Goal: Task Accomplishment & Management: Complete application form

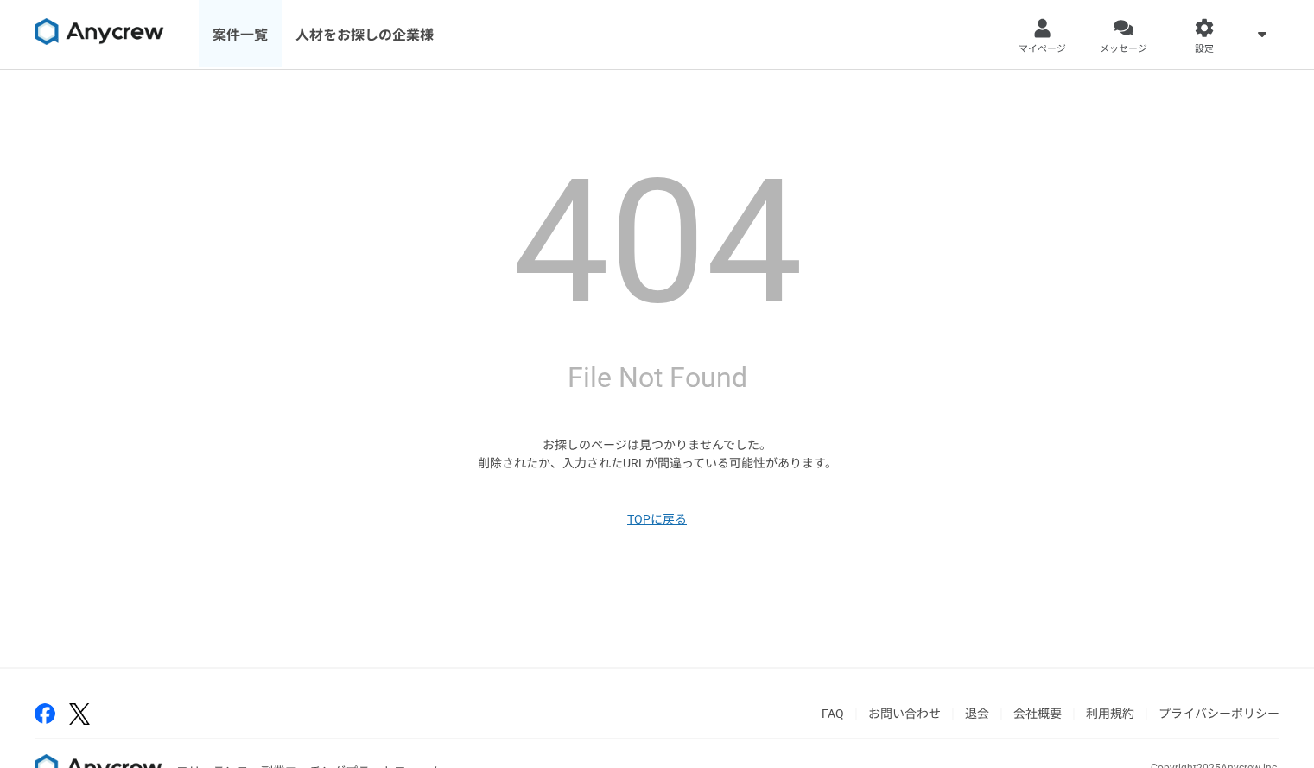
click at [263, 28] on link "案件一覧" at bounding box center [240, 34] width 83 height 69
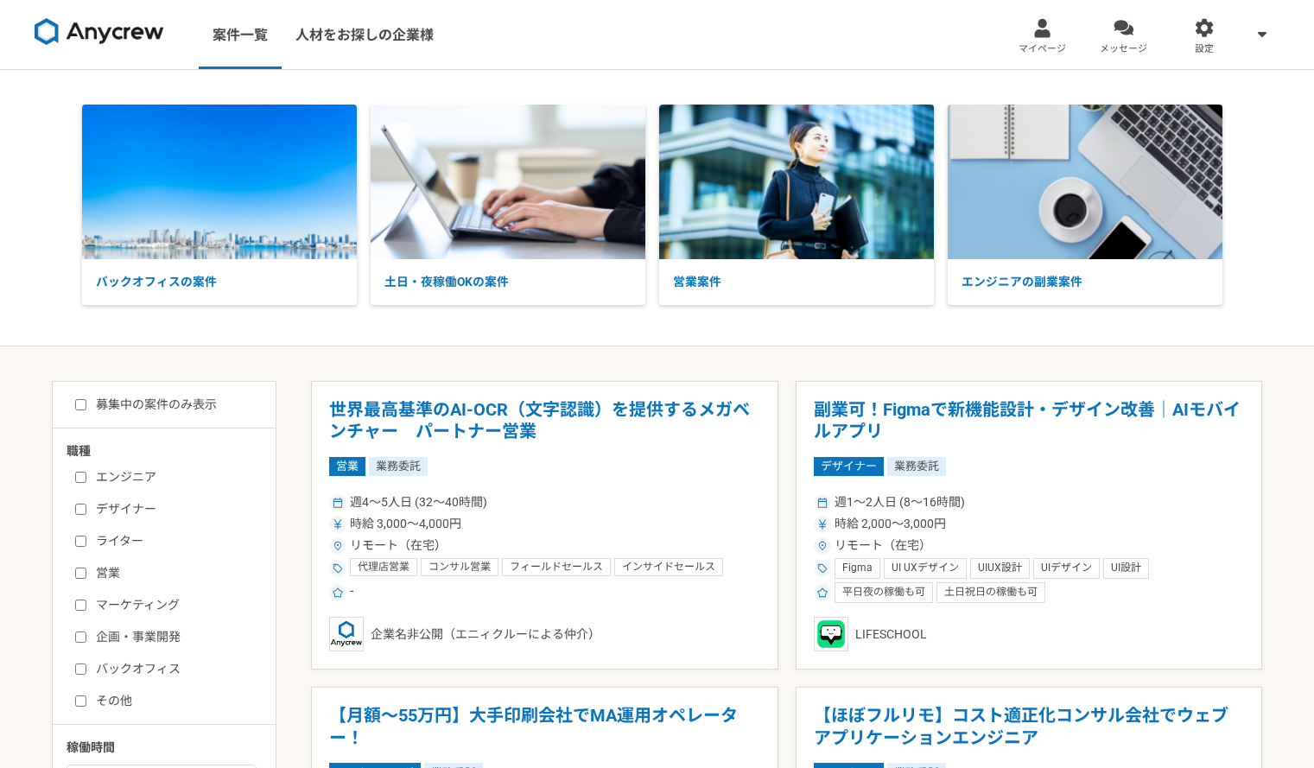
click at [80, 569] on input "営業" at bounding box center [80, 573] width 11 height 11
checkbox input "true"
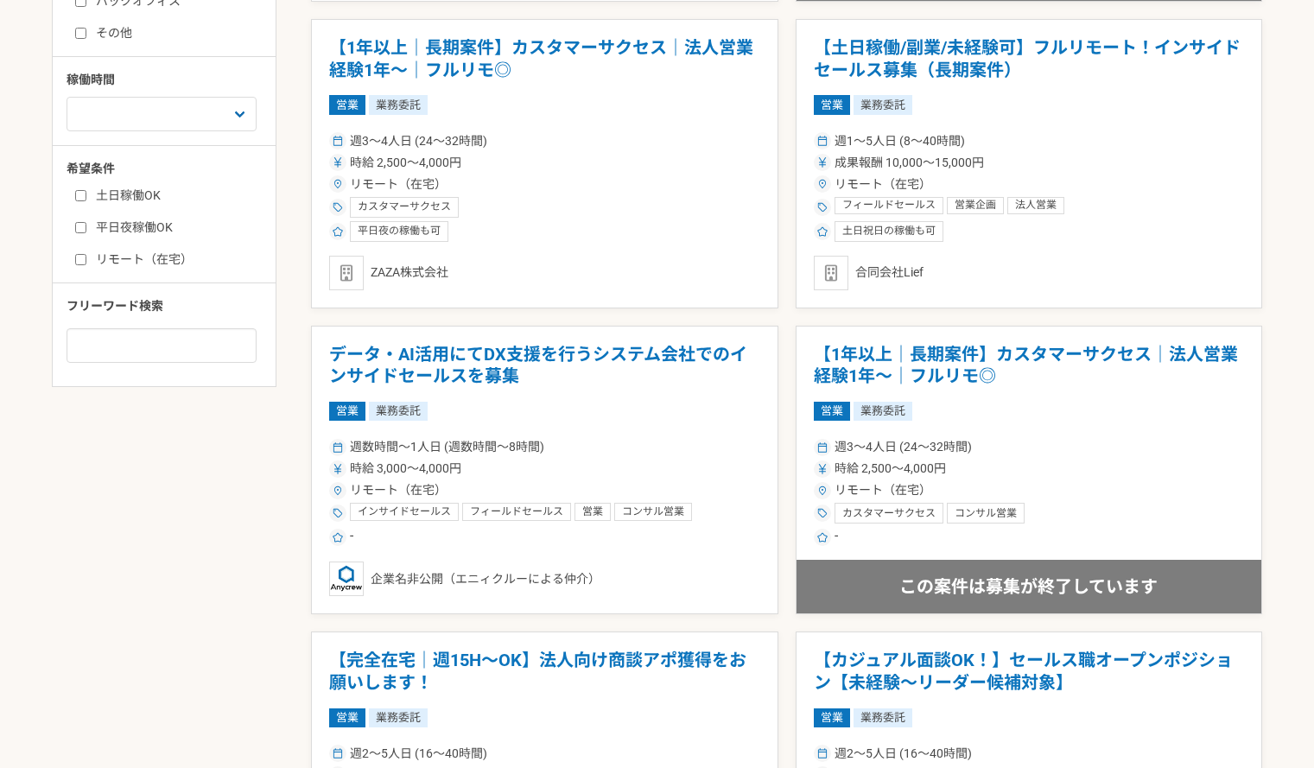
scroll to position [669, 0]
click at [642, 425] on article "データ・AI活用にてDX支援を行うシステム会社でのインサイドセールスを募集 営業 業務委託 週数時間〜1人日 (週数時間〜8時間) 時給 3,000〜4,00…" at bounding box center [544, 469] width 467 height 289
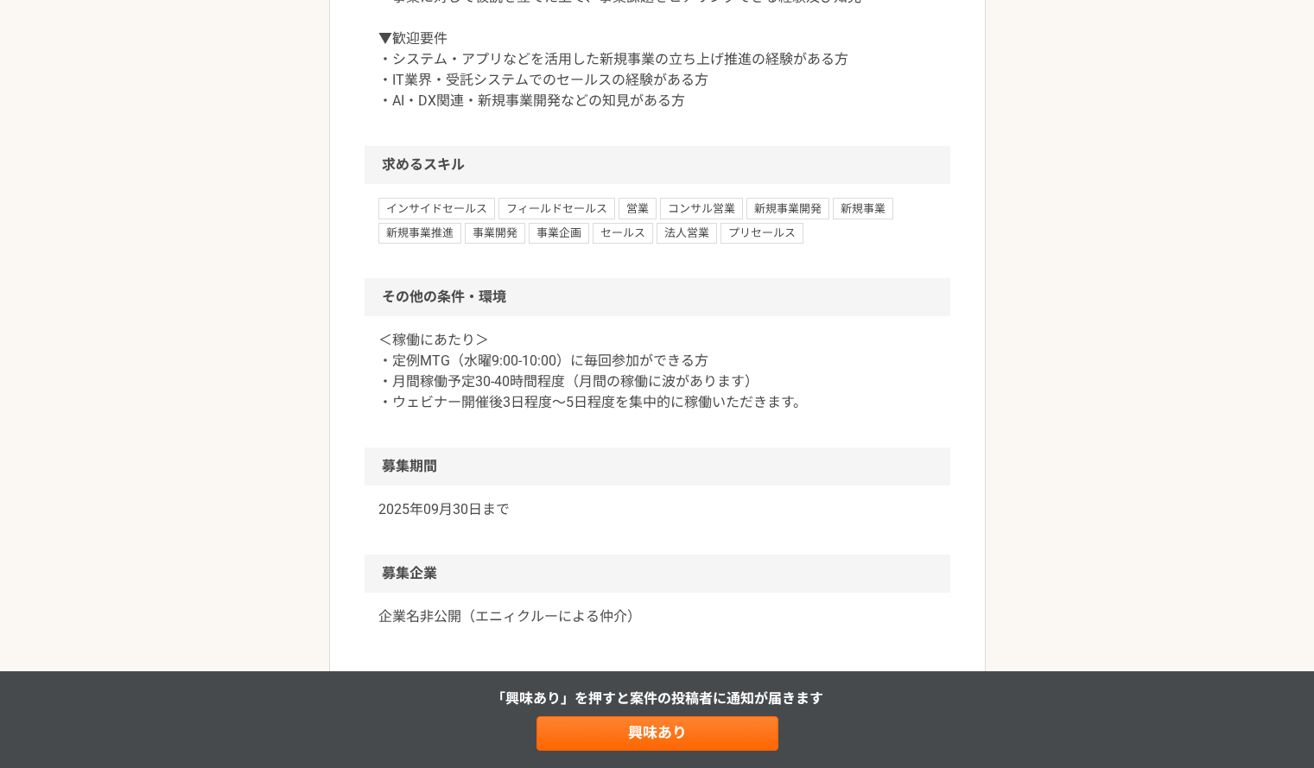
scroll to position [1303, 0]
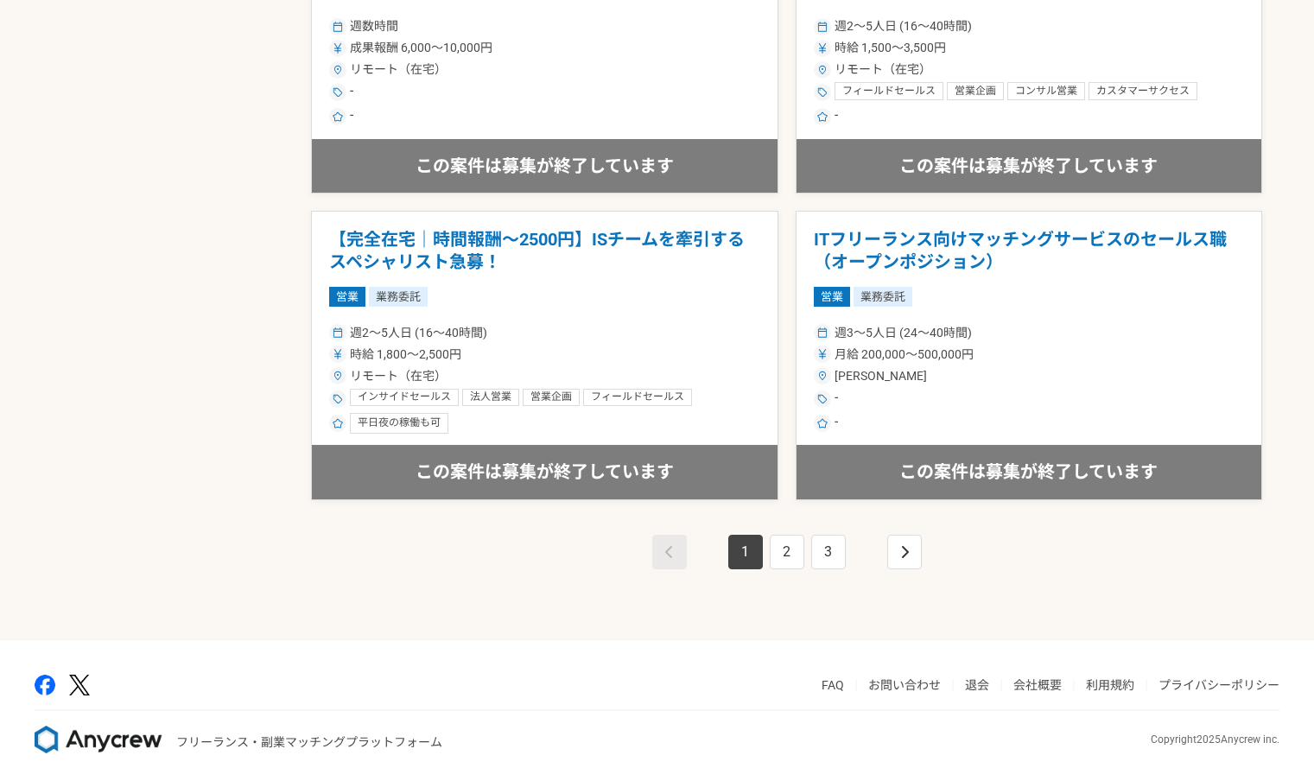
scroll to position [2947, 0]
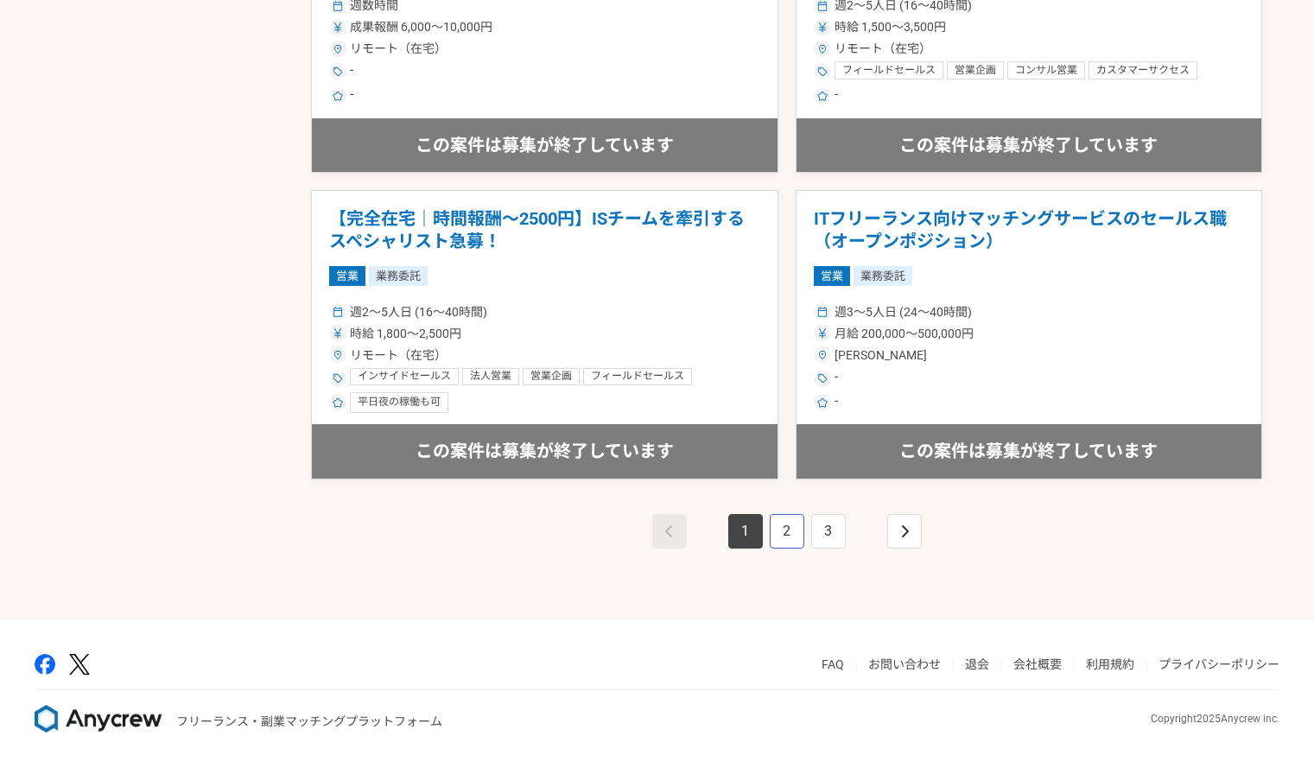
click at [788, 521] on link "2" at bounding box center [787, 531] width 35 height 35
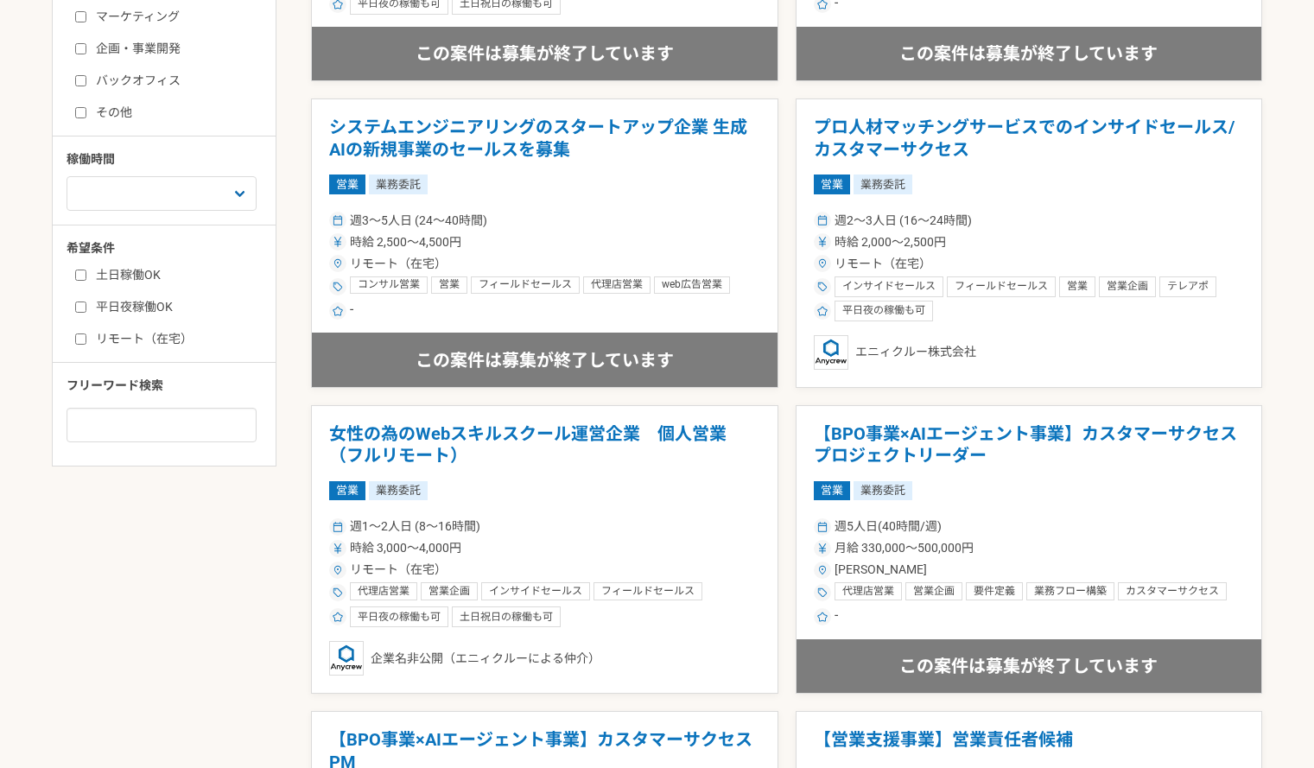
scroll to position [589, 0]
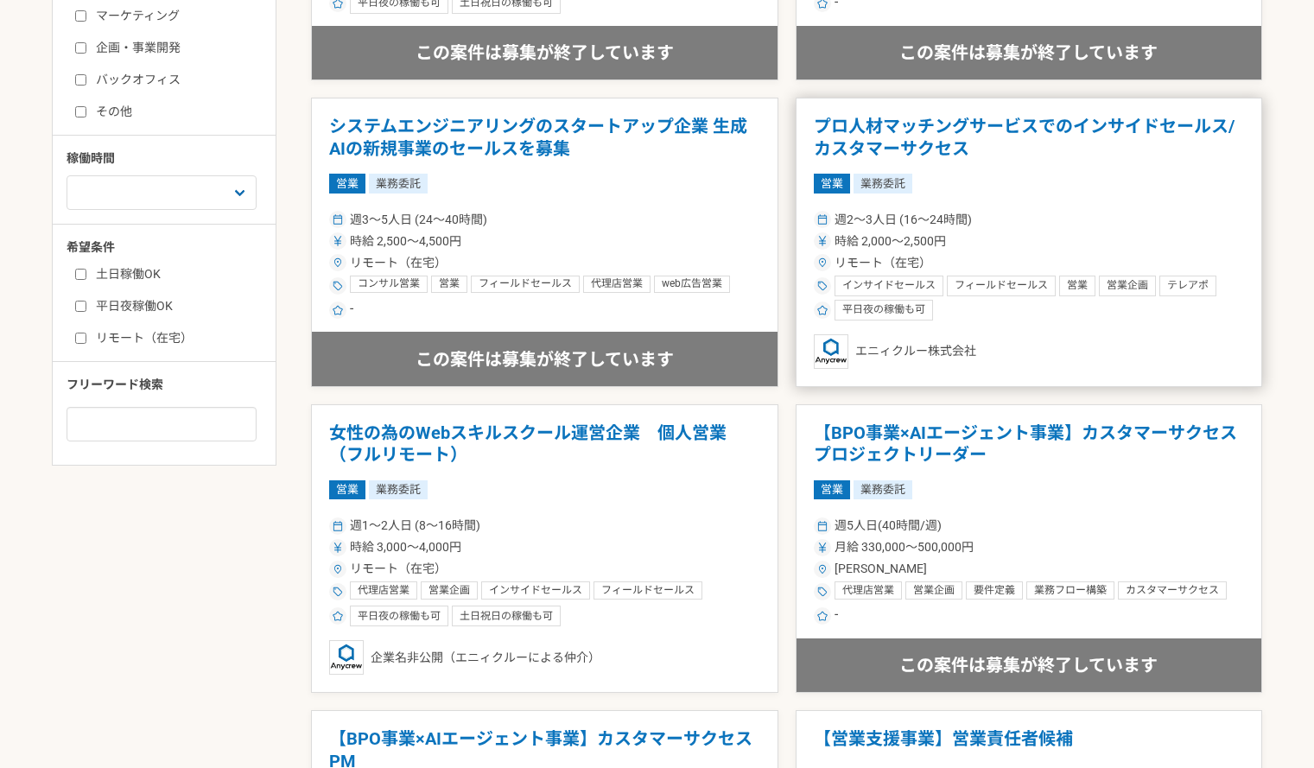
click at [936, 132] on h1 "プロ人材マッチングサービスでのインサイドセールス/カスタマーサクセス" at bounding box center [1029, 138] width 431 height 44
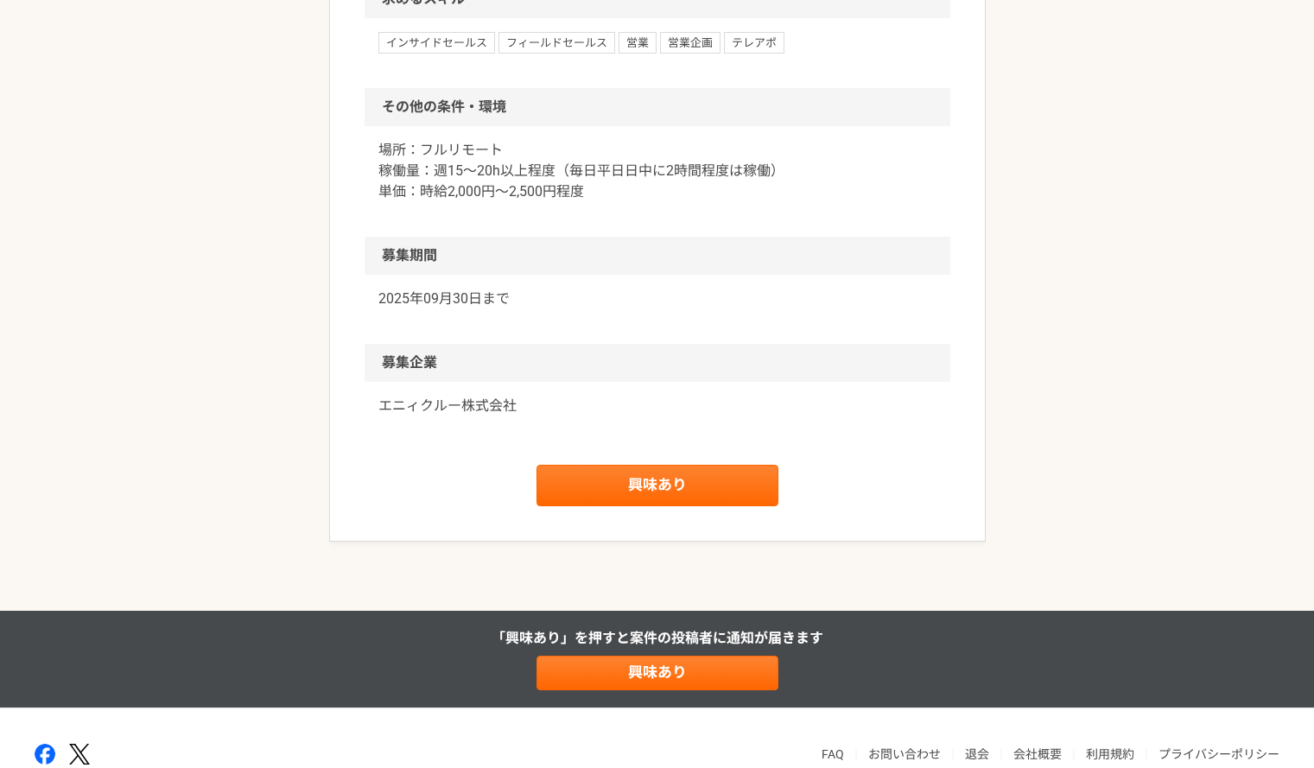
scroll to position [1655, 0]
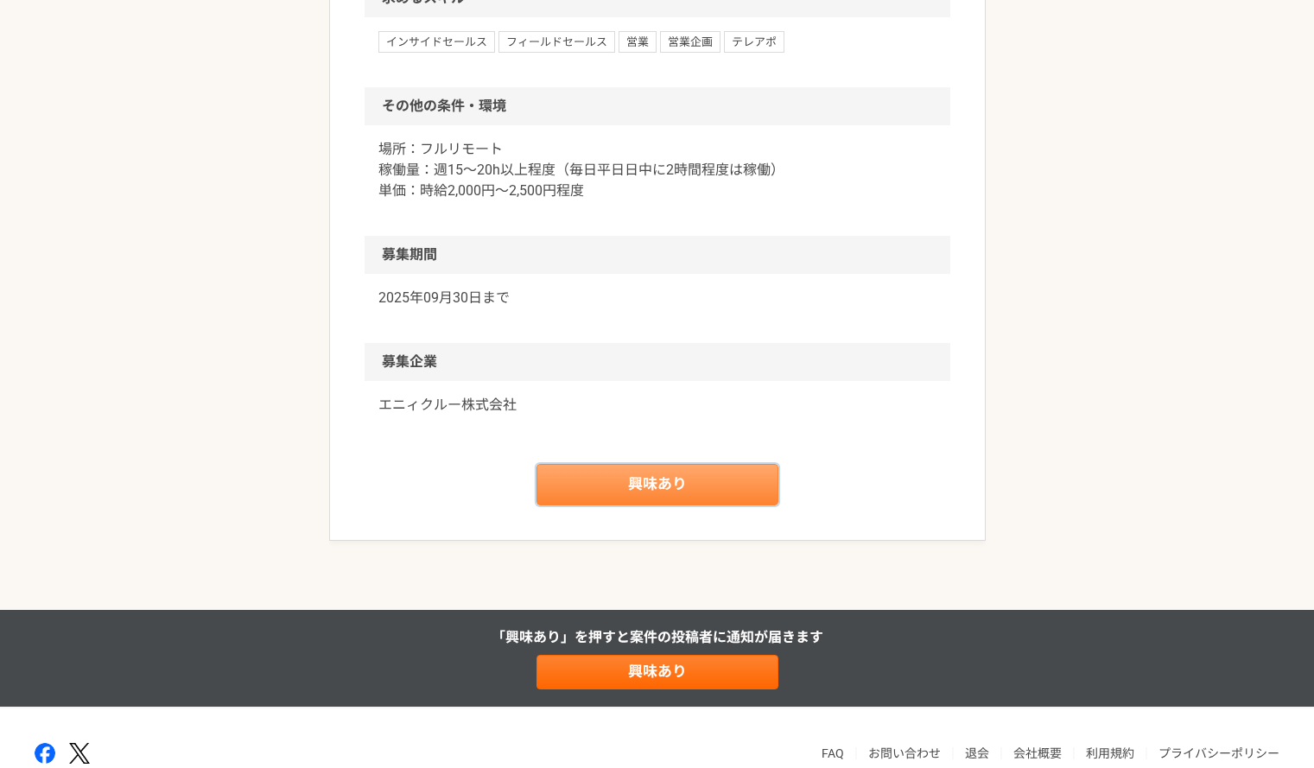
click at [637, 484] on link "興味あり" at bounding box center [657, 484] width 242 height 41
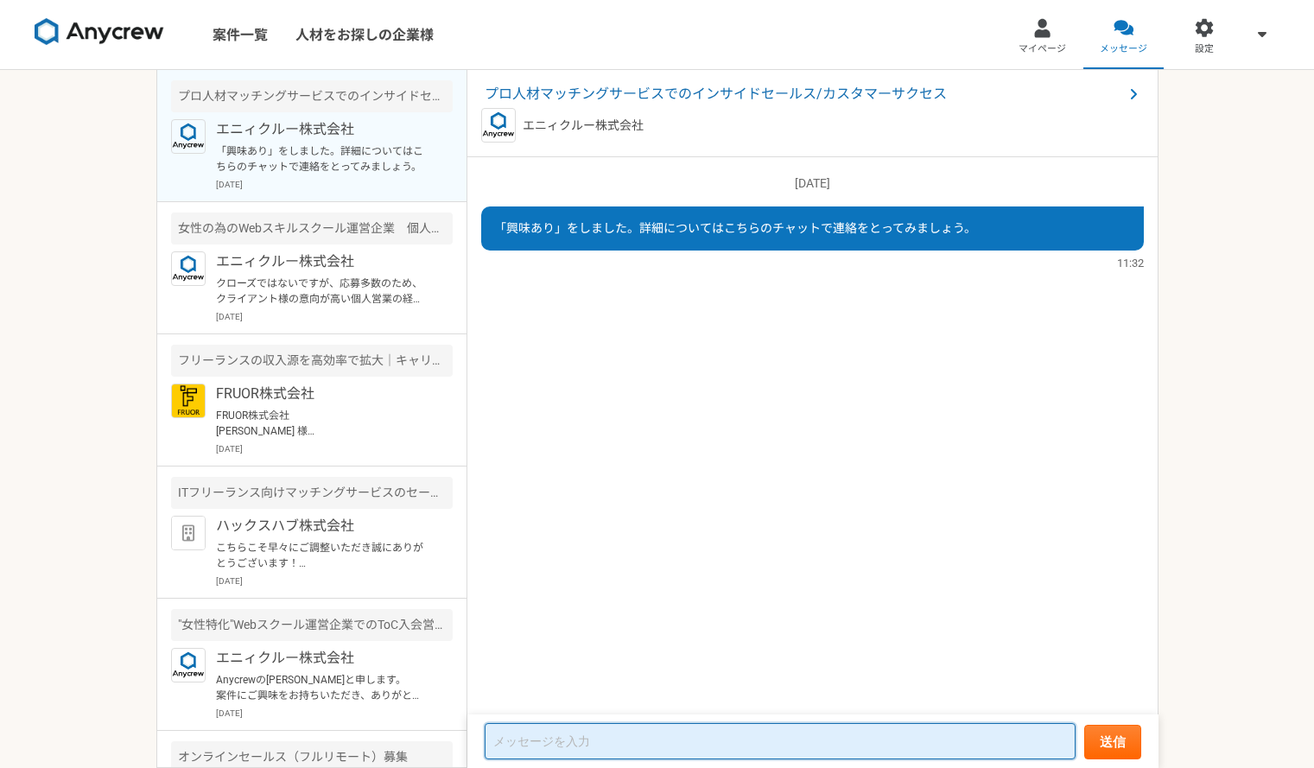
click at [657, 742] on textarea at bounding box center [780, 741] width 591 height 36
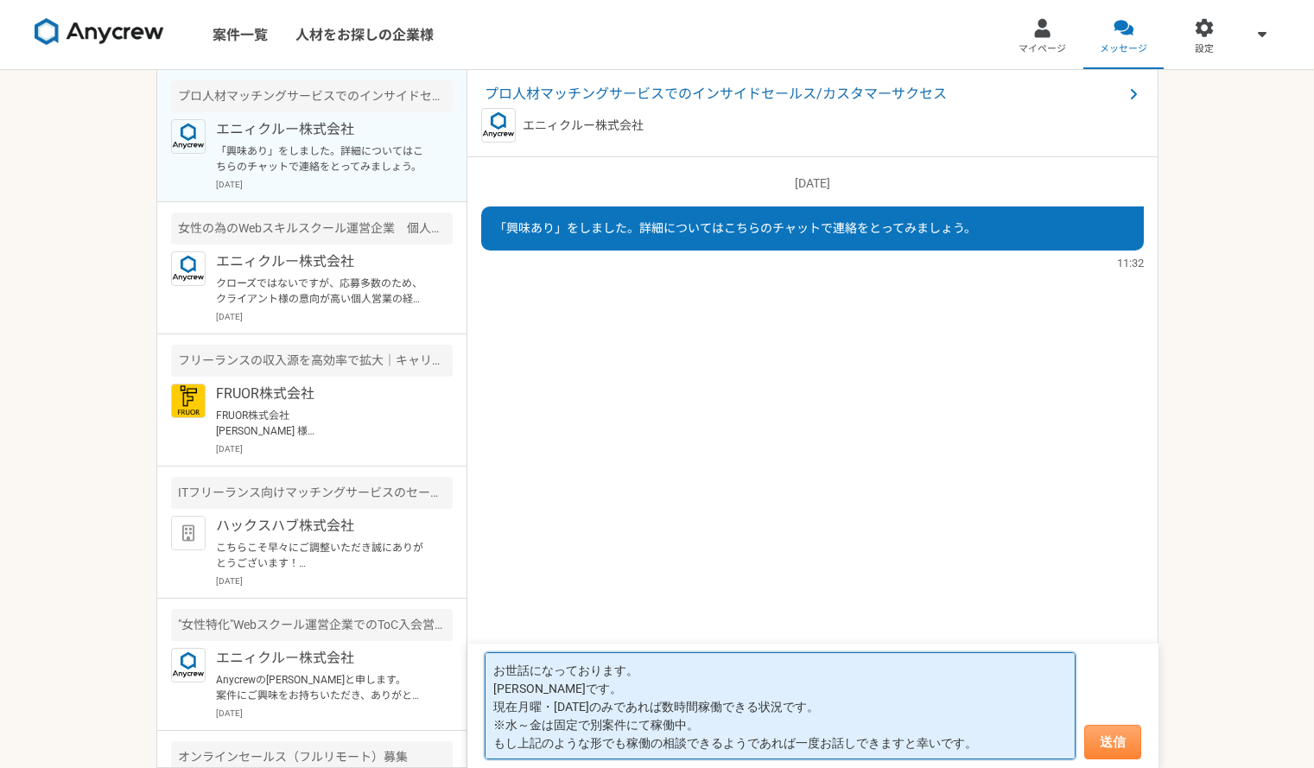
type textarea "お世話になっております。 [PERSON_NAME]です。 現在月曜・[DATE]のみであれば数時間稼働できる状況です。 ※水～金は固定で別案件にて稼働中。 …"
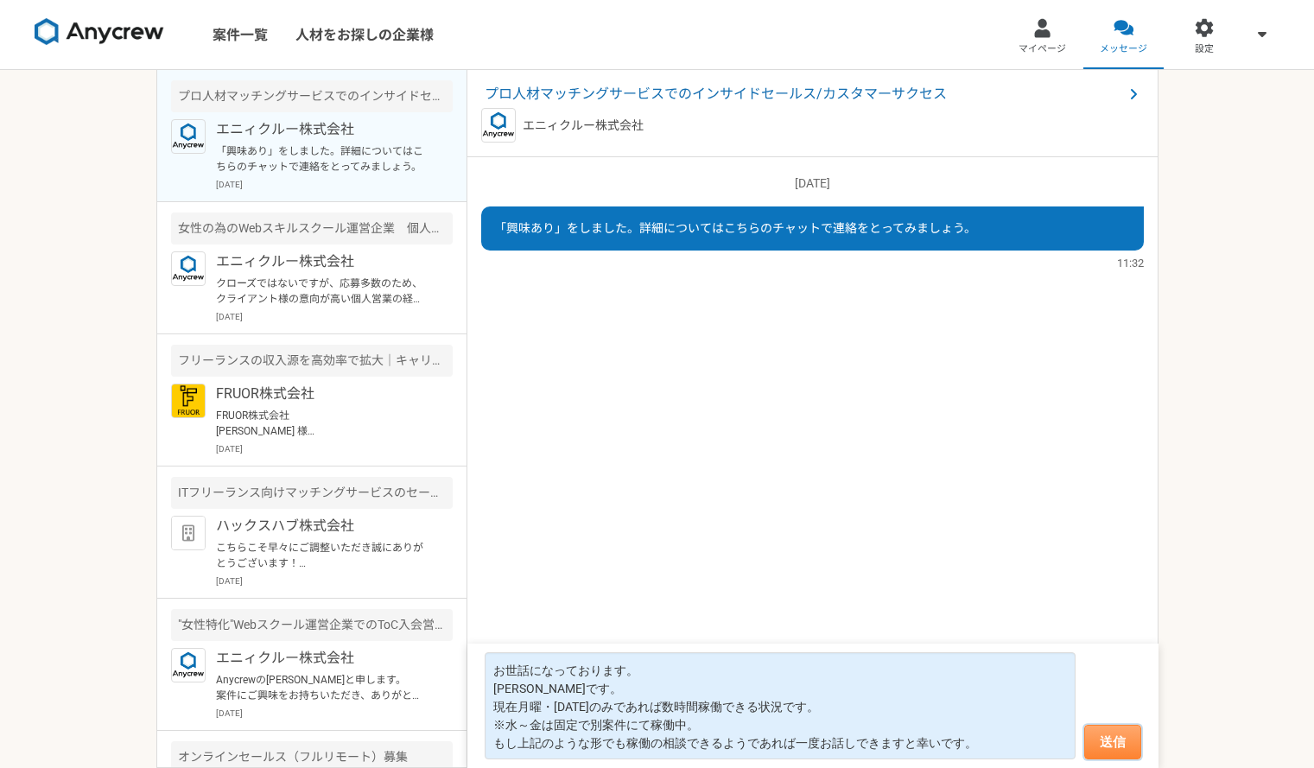
click at [1094, 733] on button "送信" at bounding box center [1112, 742] width 57 height 35
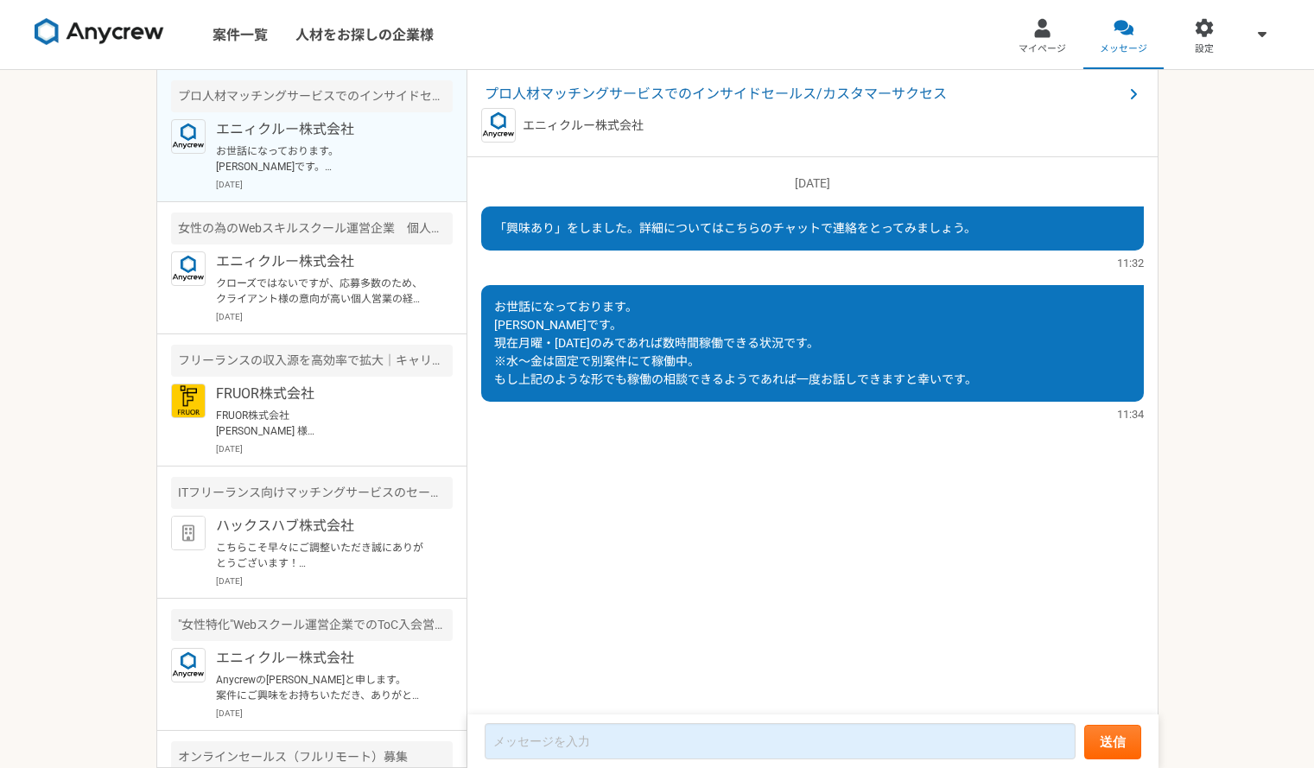
click at [46, 244] on div "案件一覧 人材をお探しの企業様 マイページ メッセージ 設定 プロ人材マッチングサービスでのインサイドセールス/カスタマーサクセス エニィクルー株式会社 お世…" at bounding box center [657, 384] width 1314 height 768
